Goal: Task Accomplishment & Management: Use online tool/utility

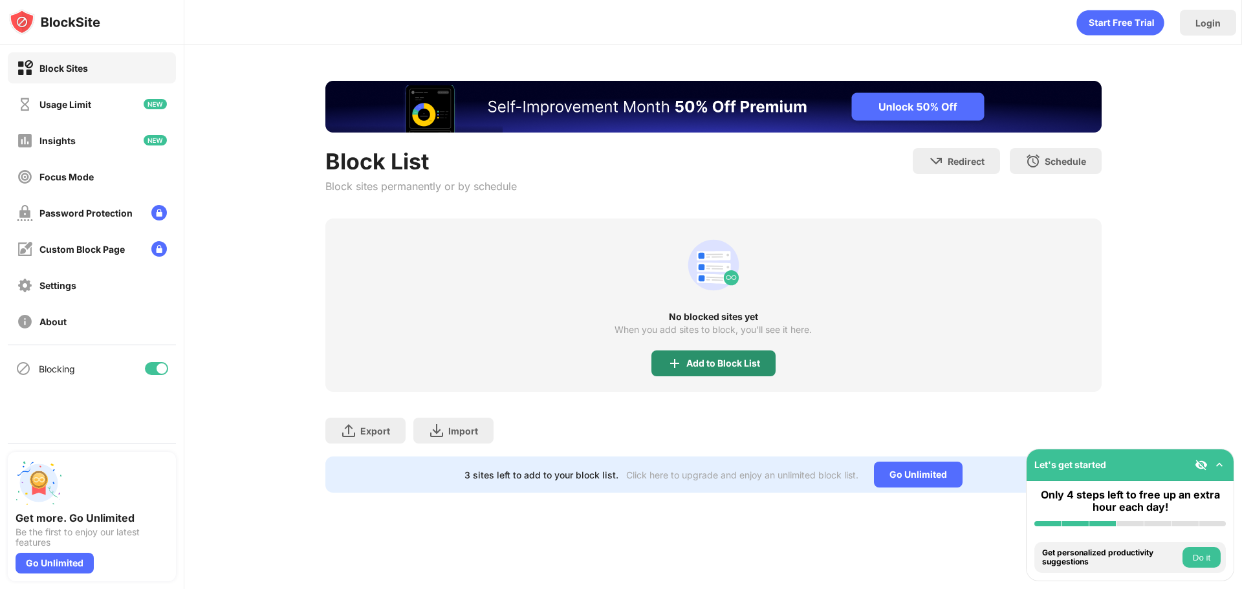
click at [711, 373] on div "Add to Block List" at bounding box center [713, 364] width 124 height 26
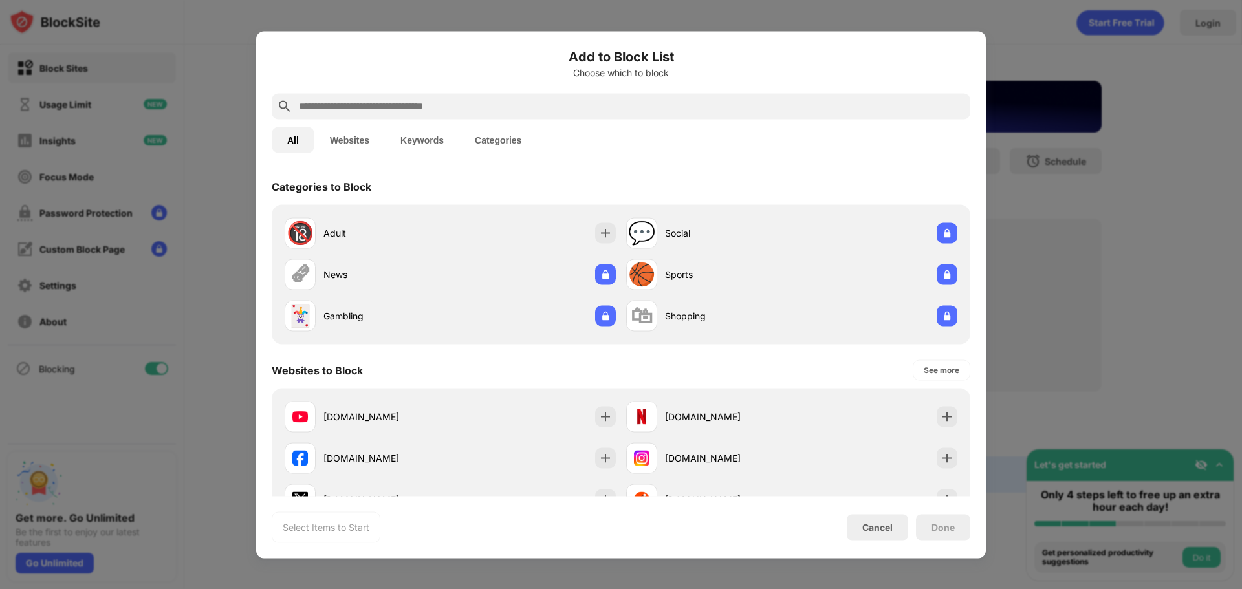
click at [370, 149] on button "Websites" at bounding box center [349, 140] width 70 height 26
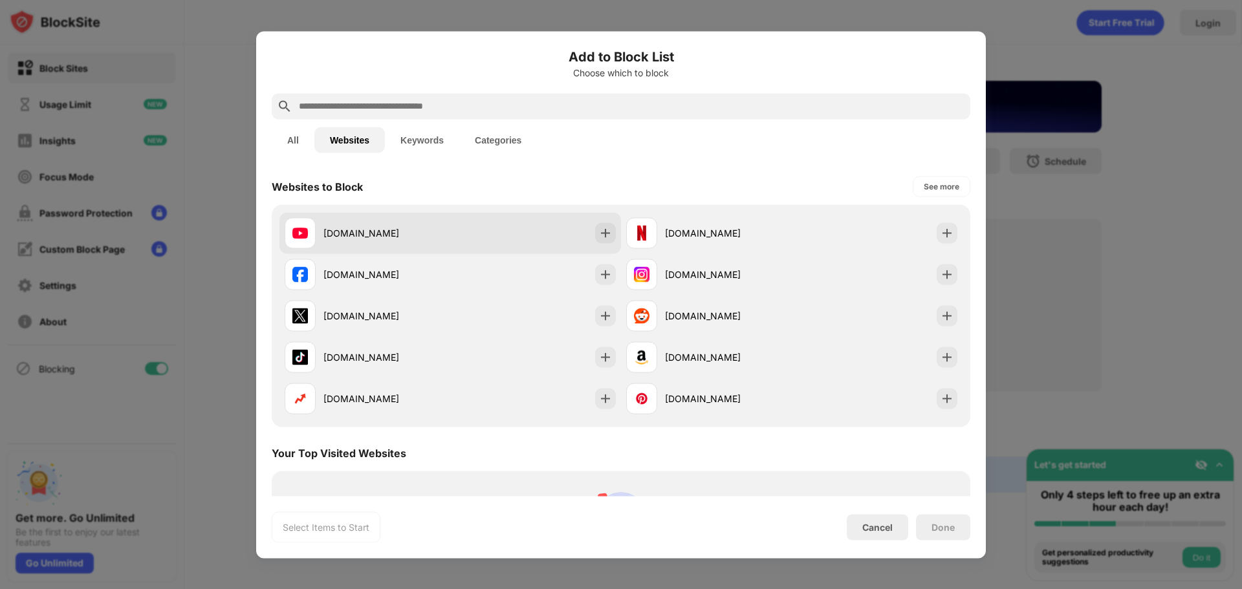
click at [424, 231] on div "[DOMAIN_NAME]" at bounding box center [386, 233] width 127 height 14
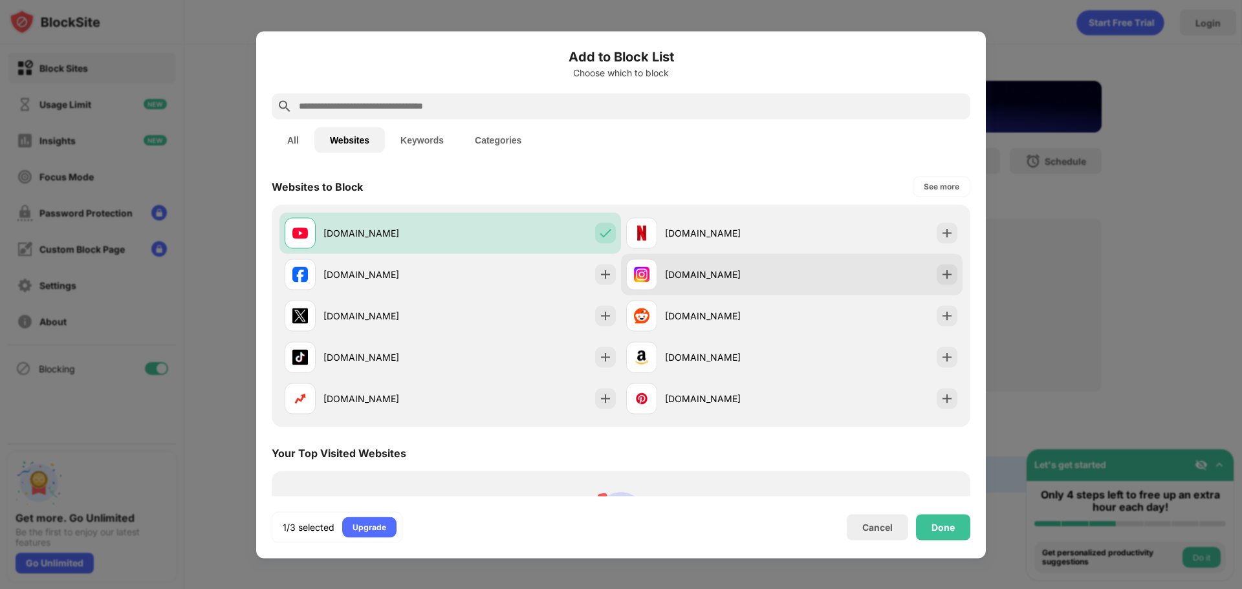
click at [691, 277] on div "[DOMAIN_NAME]" at bounding box center [728, 275] width 127 height 14
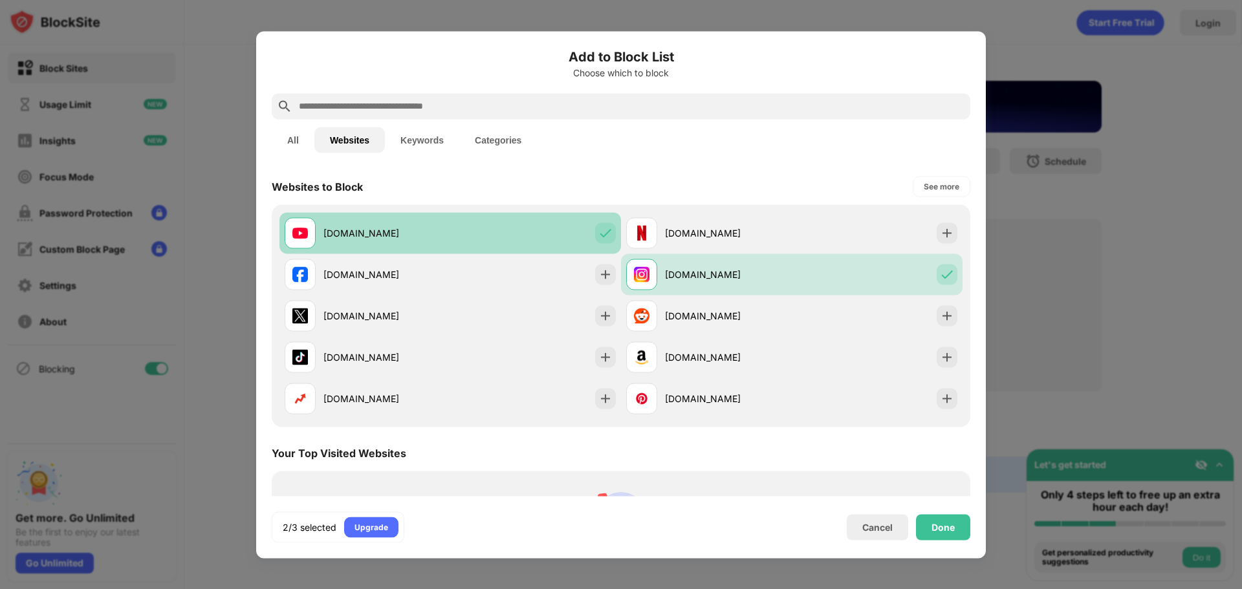
click at [600, 242] on div at bounding box center [605, 232] width 21 height 21
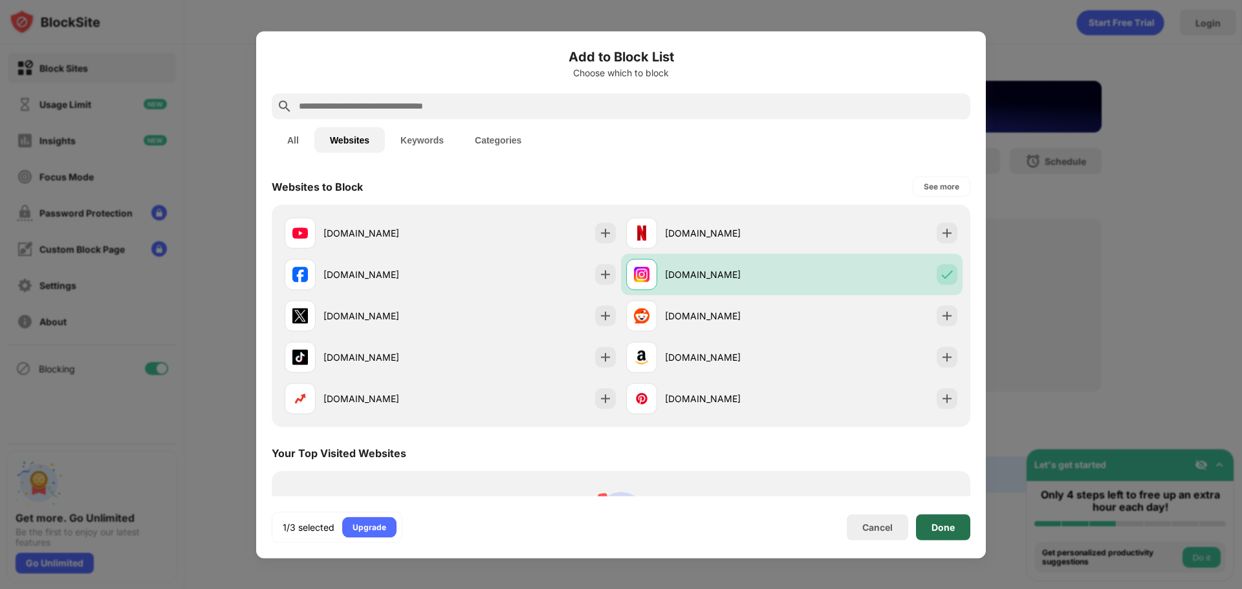
click at [935, 525] on div "Done" at bounding box center [942, 527] width 23 height 10
